Goal: Information Seeking & Learning: Find specific fact

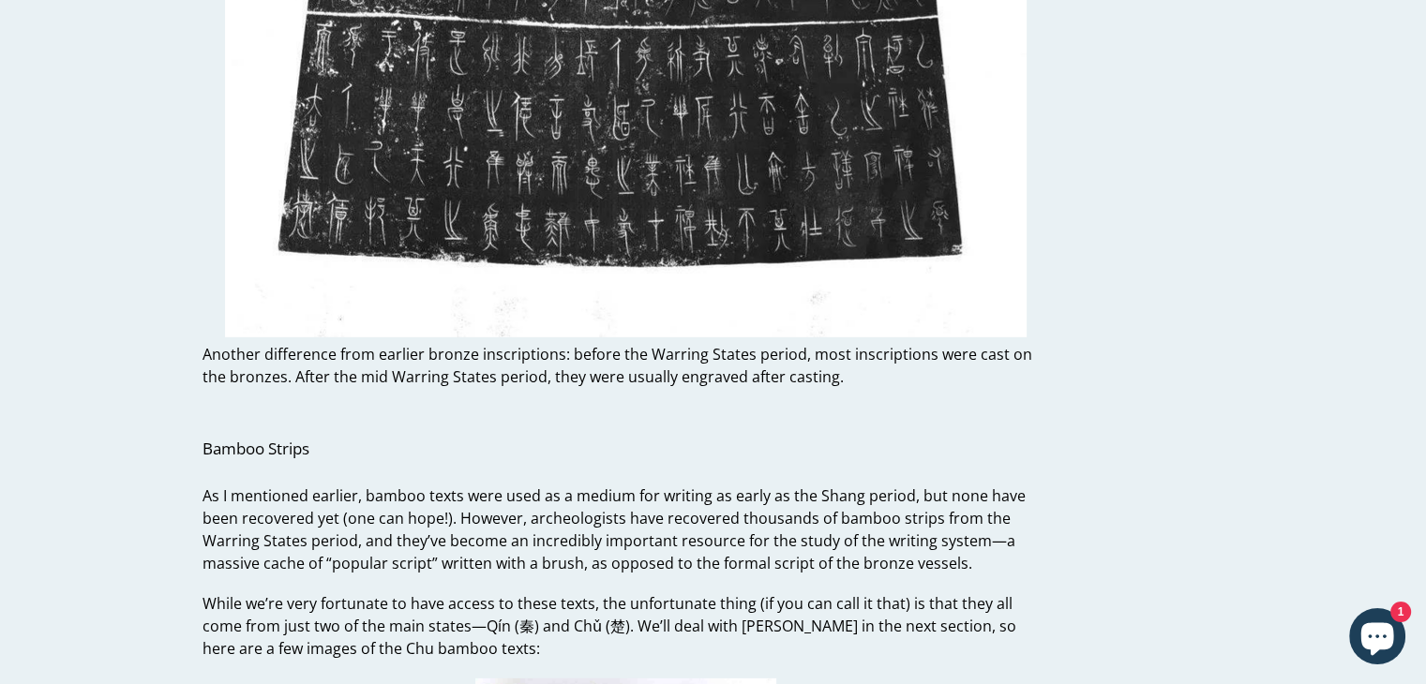
scroll to position [12669, 0]
drag, startPoint x: 143, startPoint y: 259, endPoint x: 148, endPoint y: 150, distance: 108.9
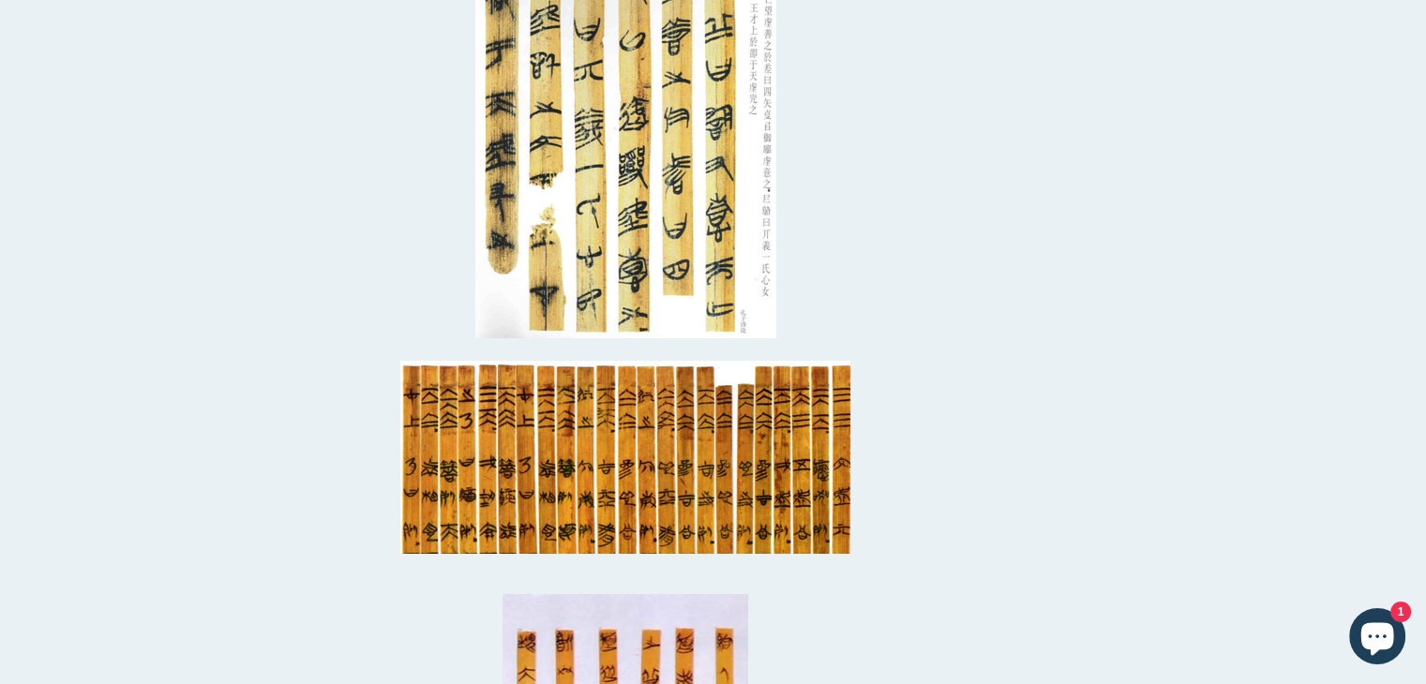
scroll to position [13708, 0]
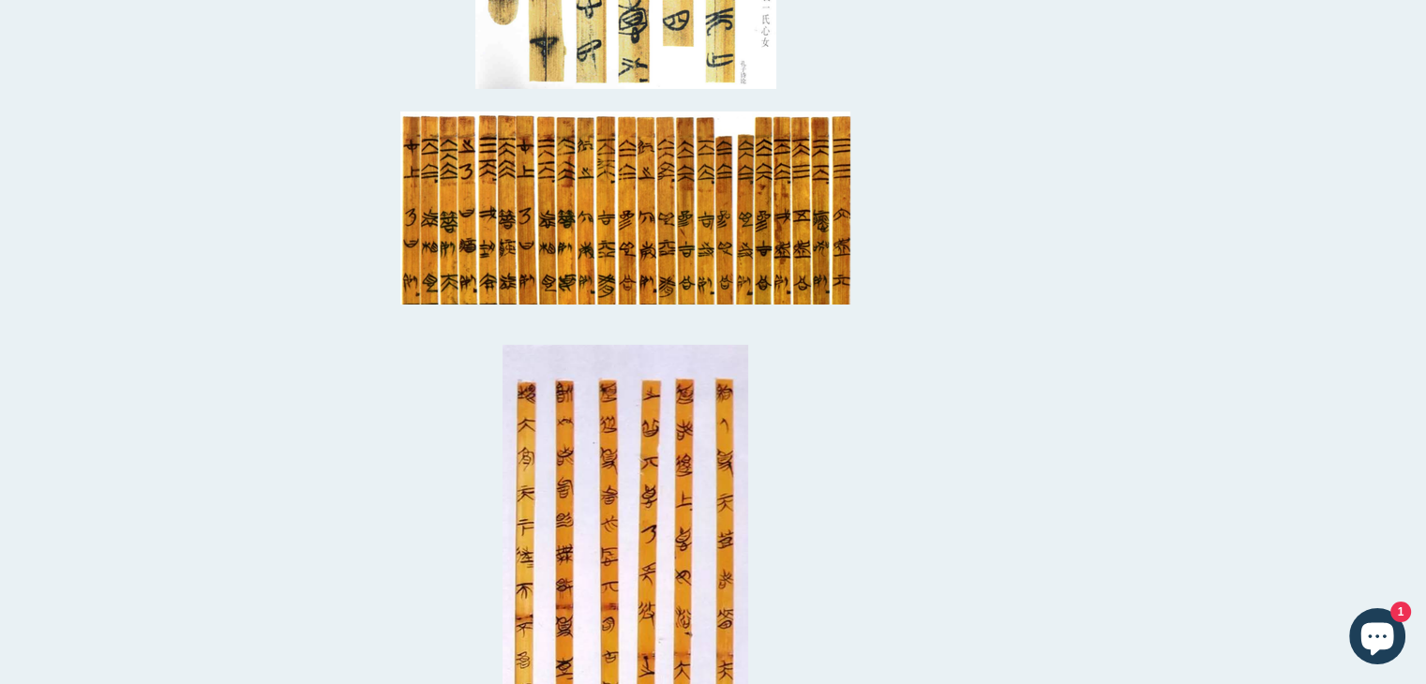
click at [568, 248] on img at bounding box center [625, 208] width 450 height 193
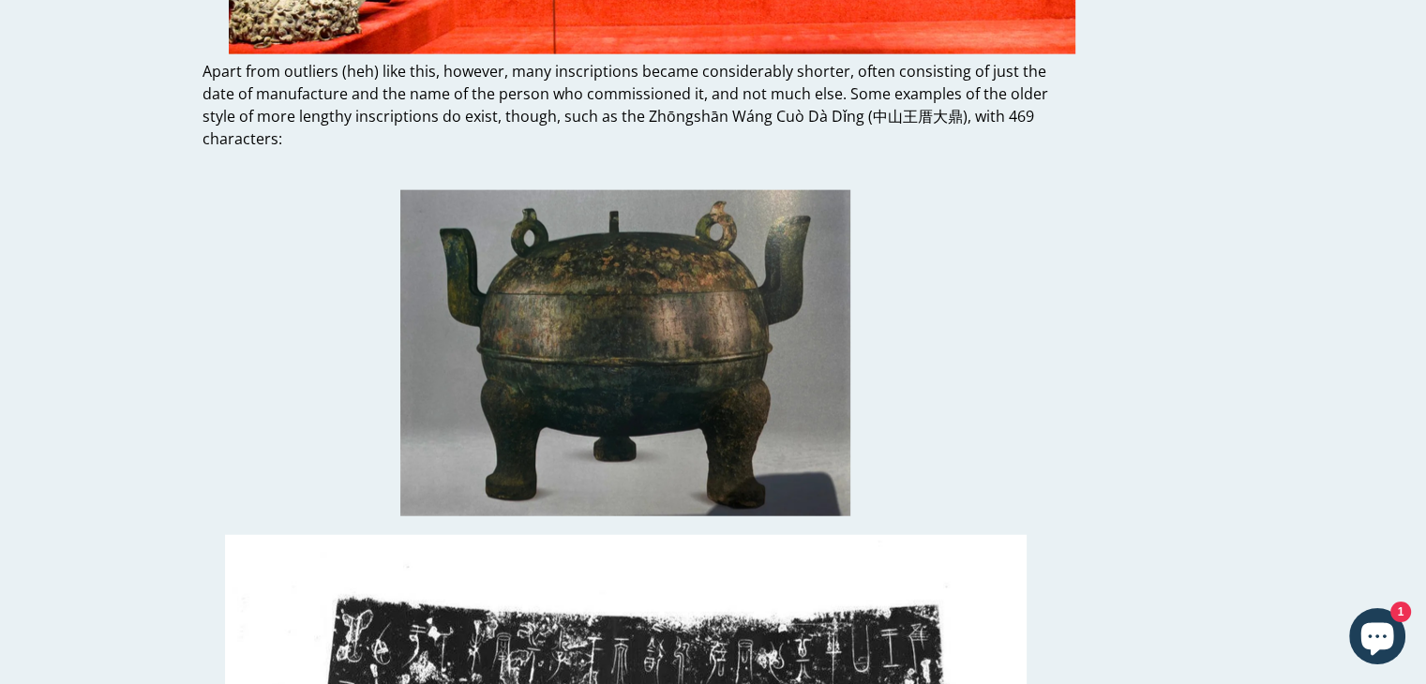
scroll to position [11507, 0]
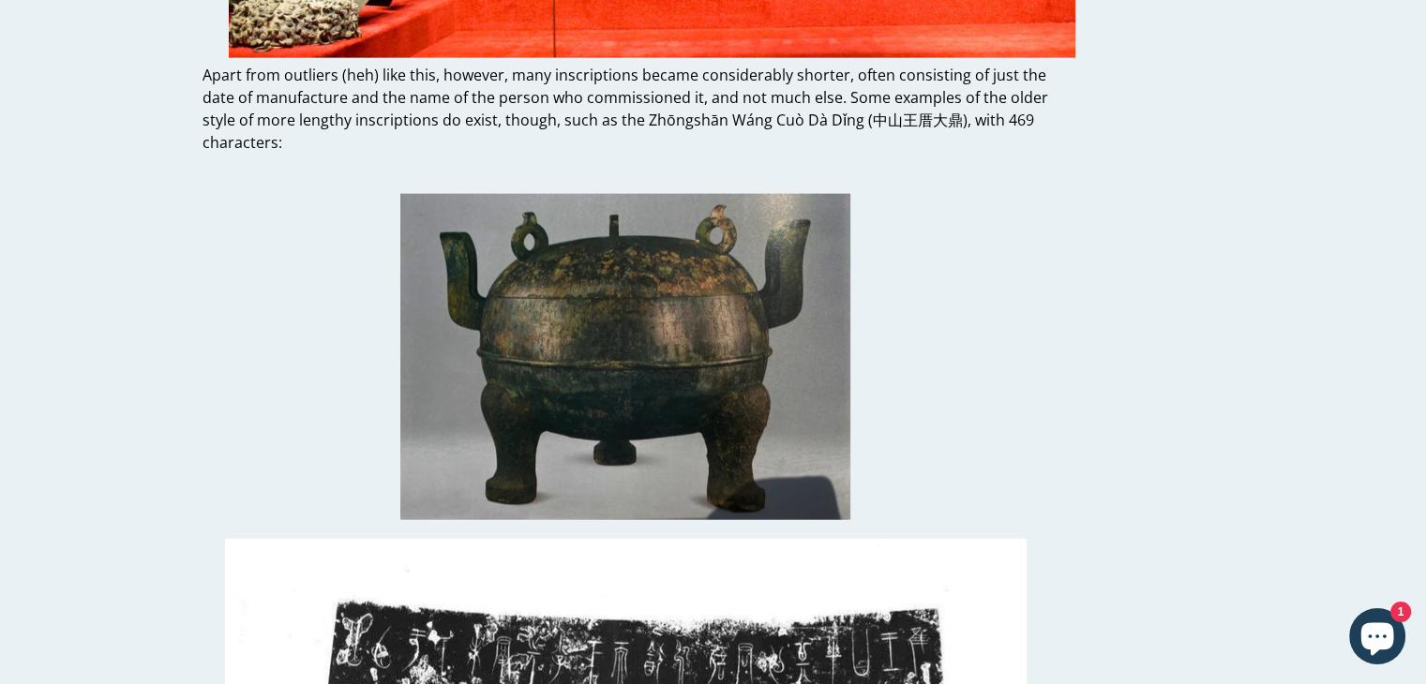
click at [641, 320] on img at bounding box center [625, 357] width 450 height 326
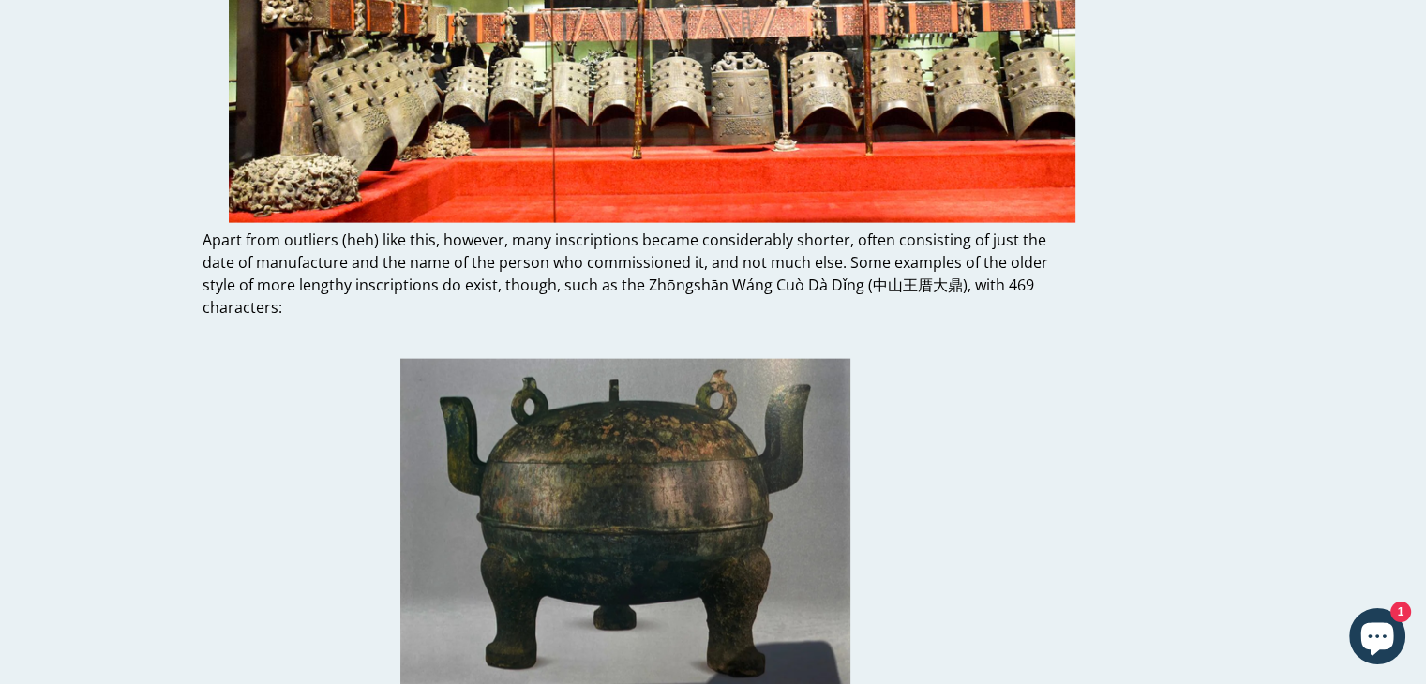
scroll to position [11511, 0]
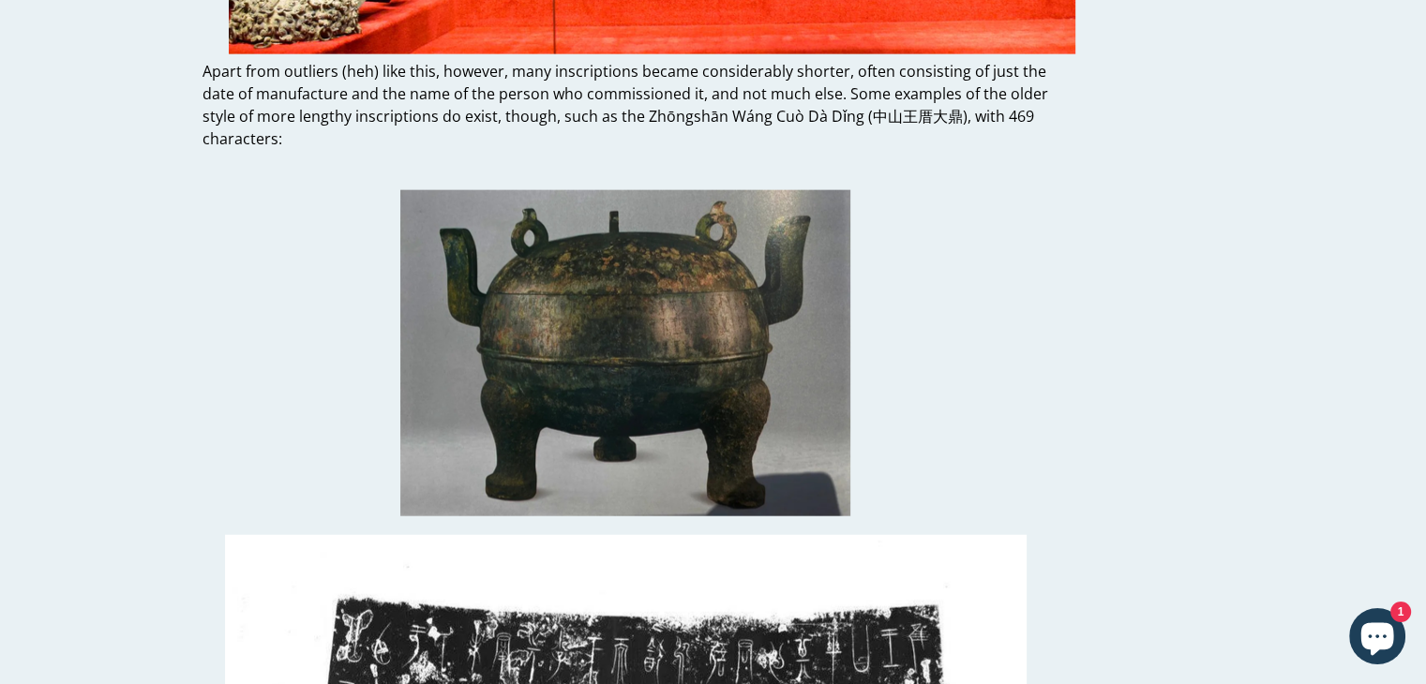
click at [662, 253] on img at bounding box center [625, 353] width 450 height 326
drag, startPoint x: 863, startPoint y: 75, endPoint x: 946, endPoint y: 69, distance: 83.6
click at [946, 69] on p "Apart from outliers (heh) like this, however, many inscriptions became consider…" at bounding box center [626, 105] width 847 height 90
copy p "中山王厝大鼎"
click at [636, 74] on p "Apart from outliers (heh) like this, however, many inscriptions became consider…" at bounding box center [626, 105] width 847 height 90
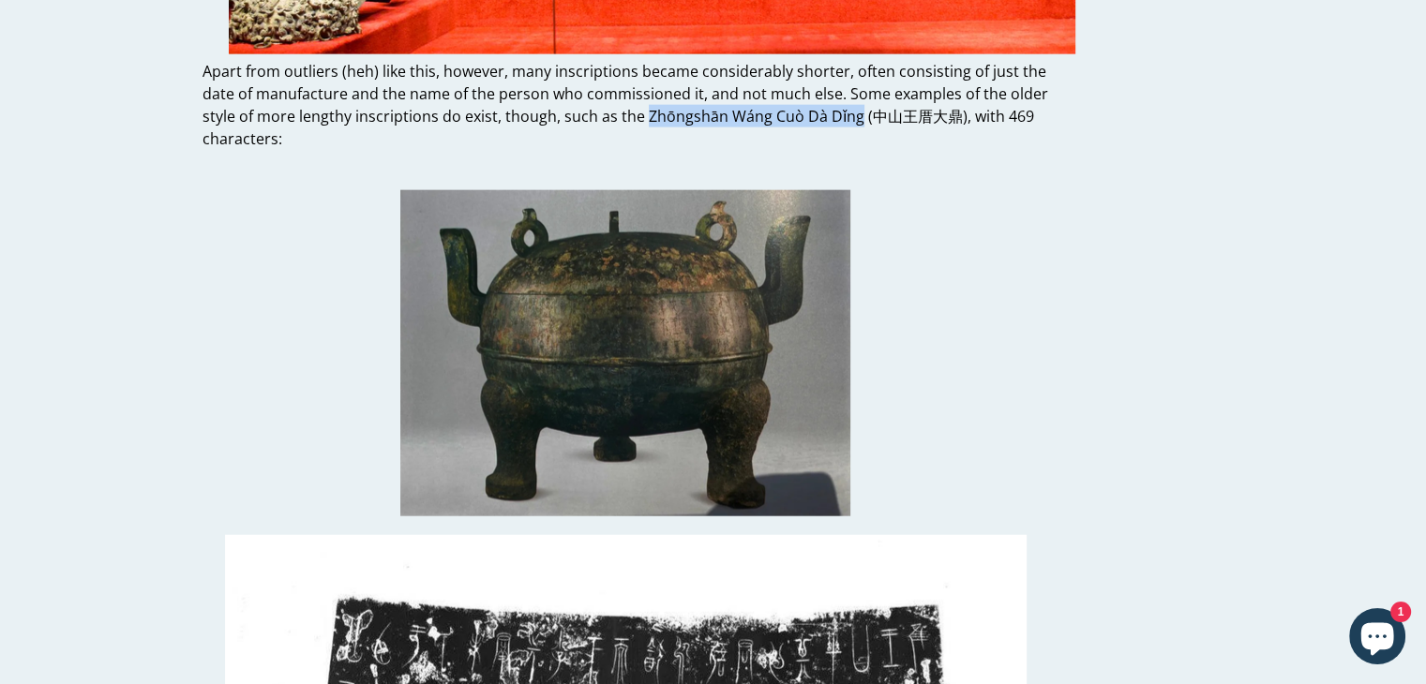
drag, startPoint x: 641, startPoint y: 72, endPoint x: 850, endPoint y: 77, distance: 209.1
click at [850, 77] on p "Apart from outliers (heh) like this, however, many inscriptions became consider…" at bounding box center [626, 105] width 847 height 90
copy p "Zhōngshān Wáng Cuò Dà Dǐng"
click at [850, 60] on p "Apart from outliers (heh) like this, however, many inscriptions became consider…" at bounding box center [626, 105] width 847 height 90
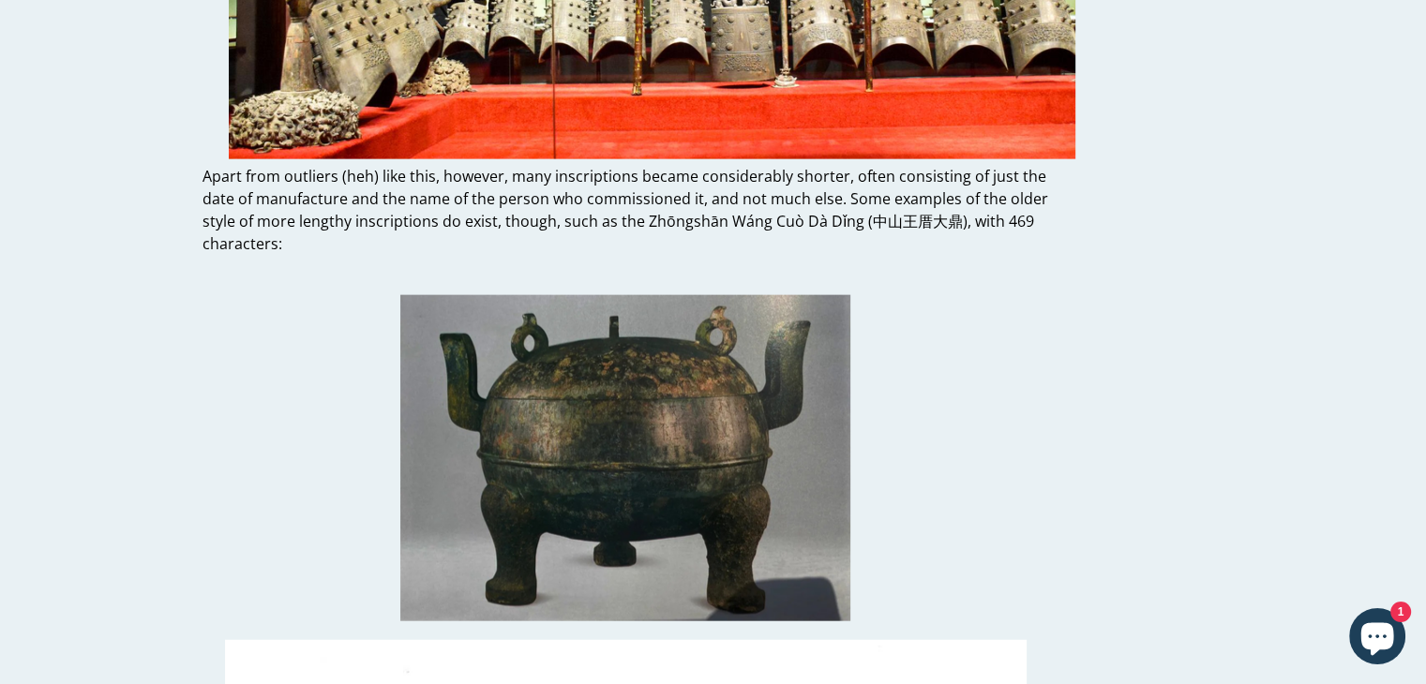
scroll to position [11409, 0]
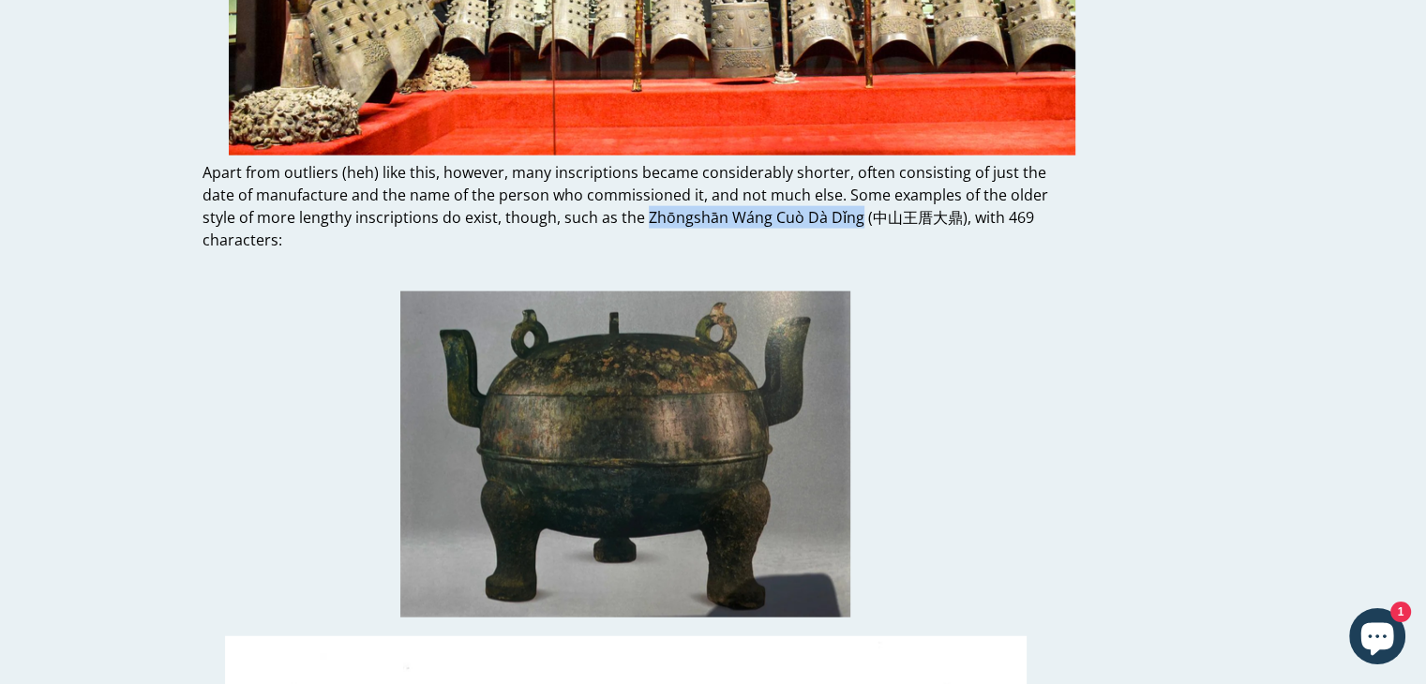
drag, startPoint x: 639, startPoint y: 173, endPoint x: 850, endPoint y: 178, distance: 211.0
click at [850, 178] on p "Apart from outliers (heh) like this, however, many inscriptions became consider…" at bounding box center [626, 206] width 847 height 90
copy p "Zhōngshān Wáng Cuò Dà Dǐng"
click at [501, 168] on p "Apart from outliers (heh) like this, however, many inscriptions became consider…" at bounding box center [626, 206] width 847 height 90
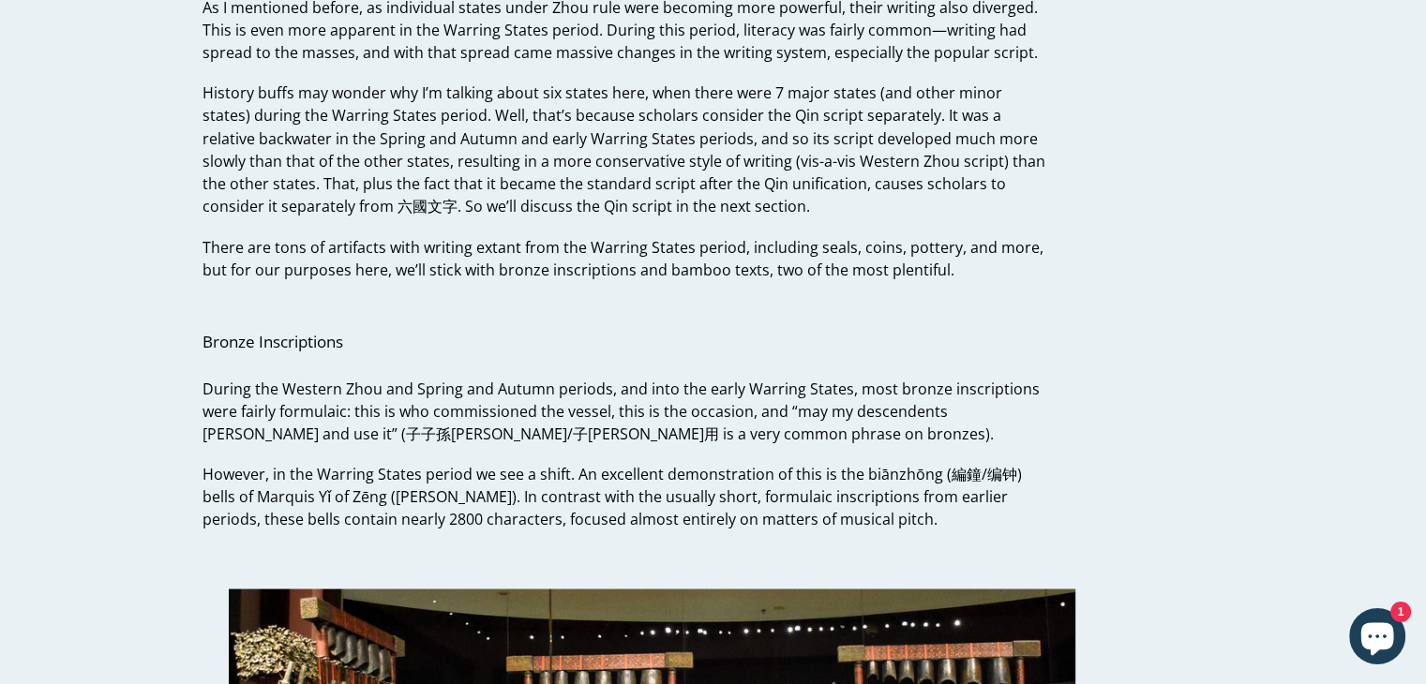
scroll to position [10556, 0]
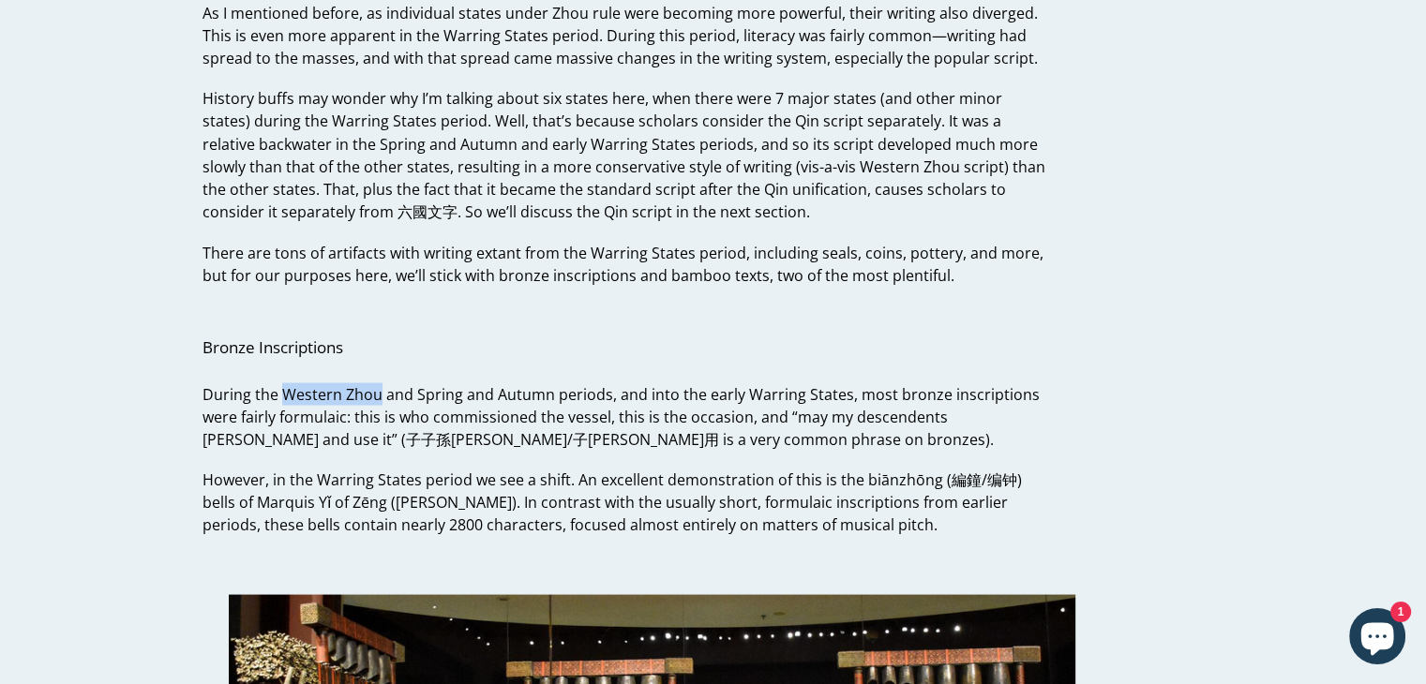
drag, startPoint x: 279, startPoint y: 348, endPoint x: 377, endPoint y: 344, distance: 97.6
click at [377, 383] on span "During the Western Zhou and Spring and Autumn periods, and into the early Warri…" at bounding box center [621, 416] width 837 height 66
copy span "Western Zhou"
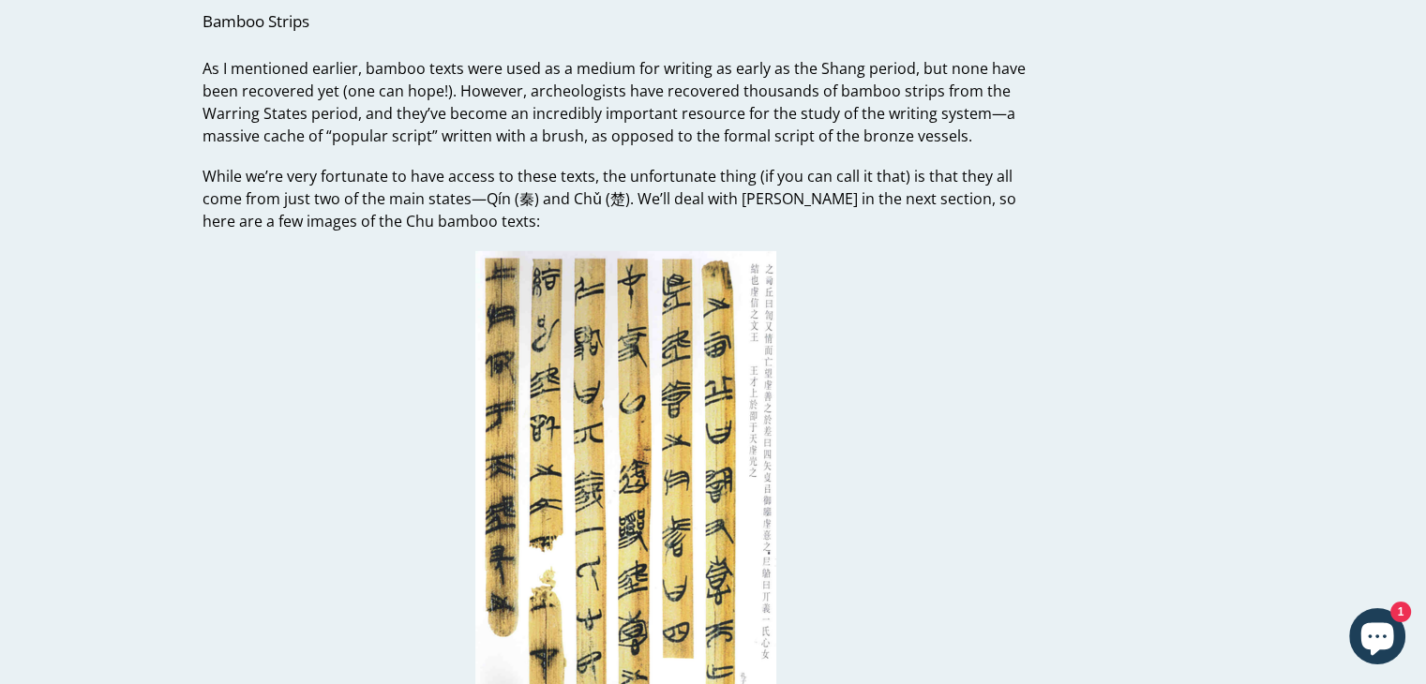
scroll to position [13095, 0]
